Goal: Download file/media

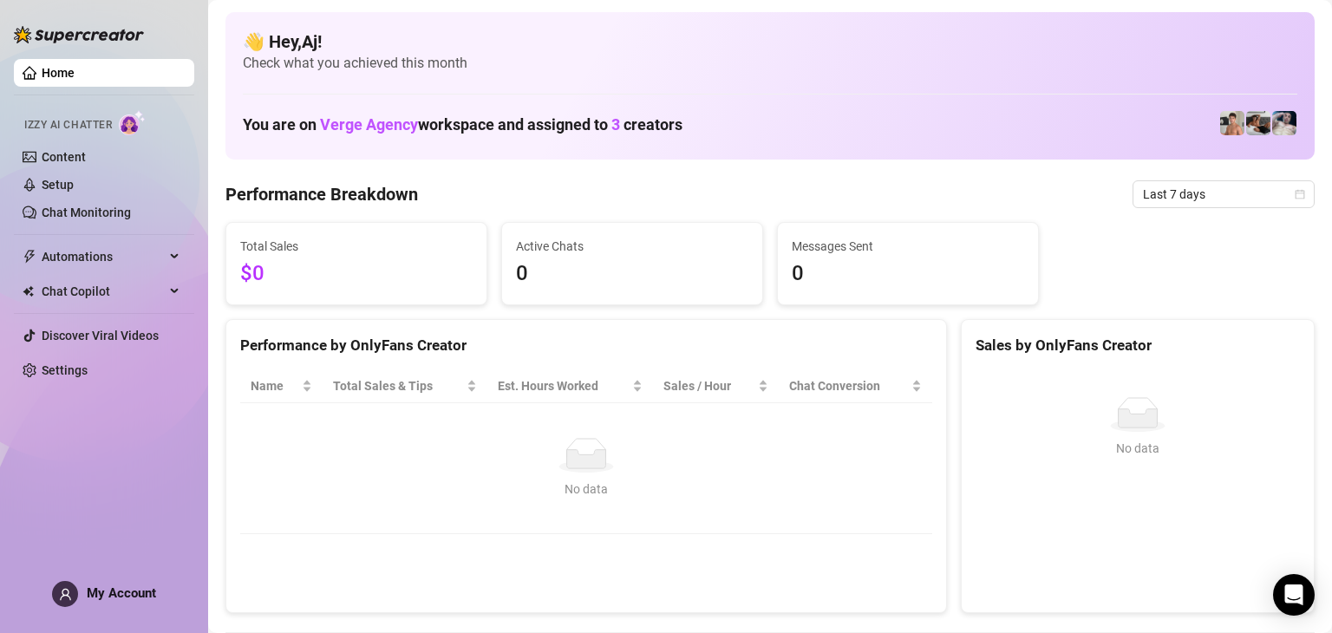
click at [115, 593] on span "My Account" at bounding box center [121, 594] width 69 height 16
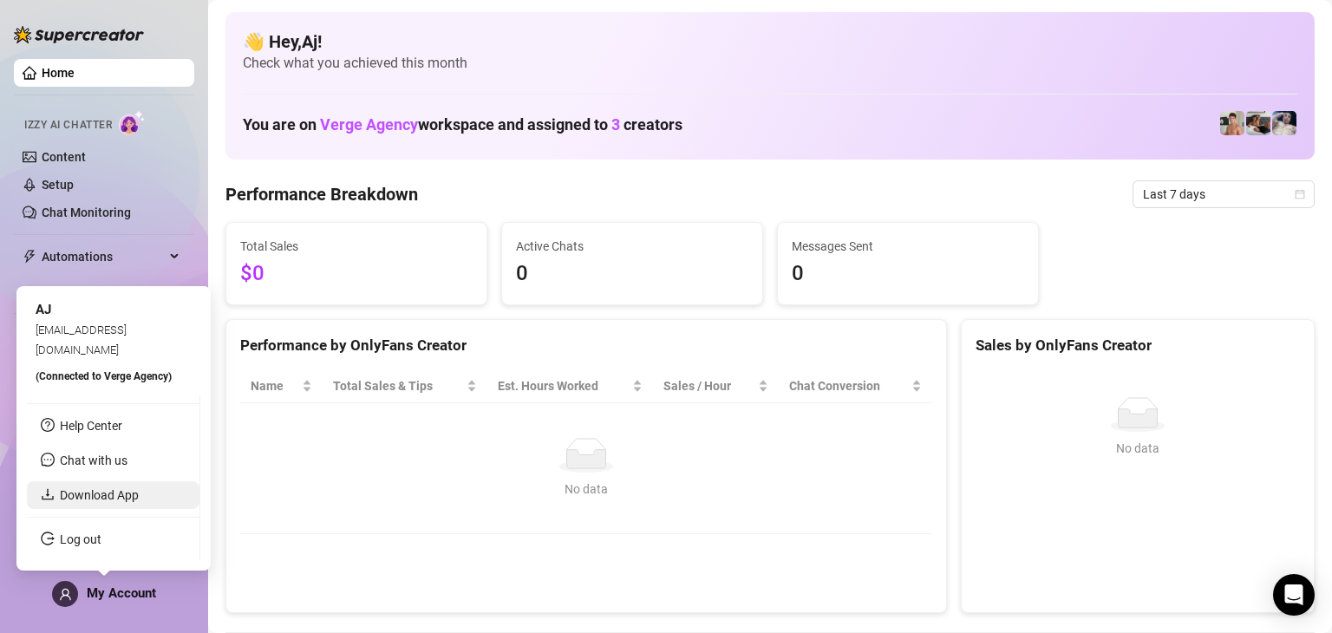
click at [115, 493] on link "Download App" at bounding box center [99, 495] width 79 height 14
